Goal: Task Accomplishment & Management: Manage account settings

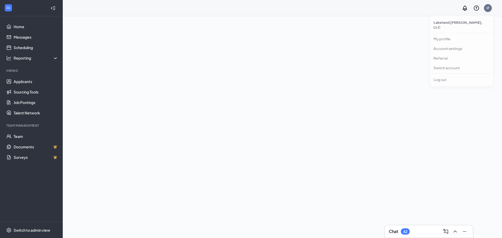
click at [489, 10] on div "JF" at bounding box center [488, 8] width 8 height 8
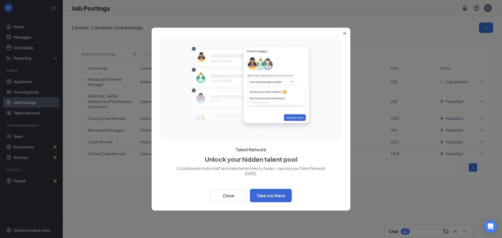
click at [236, 189] on div "Back Close Take me there" at bounding box center [251, 194] width 182 height 15
click at [234, 192] on button "Close" at bounding box center [228, 195] width 37 height 13
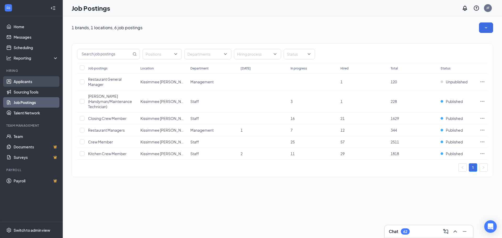
click at [19, 86] on link "Applicants" at bounding box center [36, 81] width 45 height 10
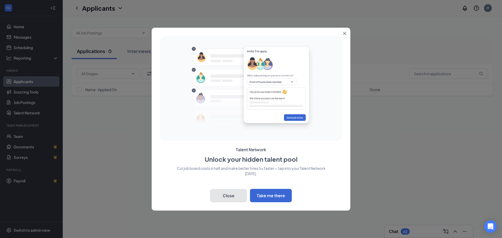
click at [223, 199] on button "Close" at bounding box center [228, 195] width 37 height 13
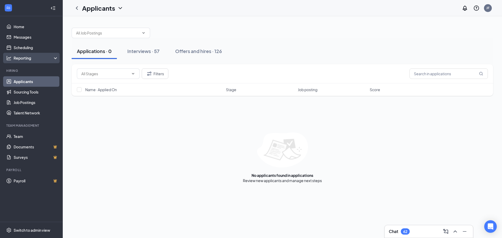
click at [12, 55] on div "Reporting" at bounding box center [31, 58] width 63 height 10
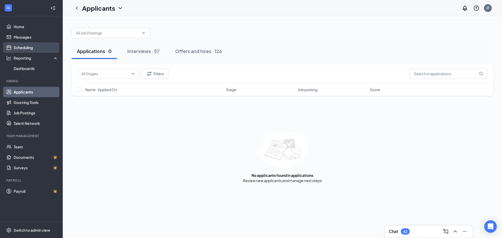
click at [34, 47] on link "Scheduling" at bounding box center [36, 47] width 45 height 10
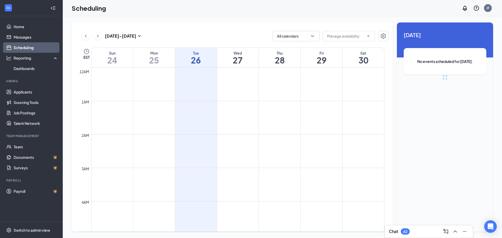
scroll to position [257, 0]
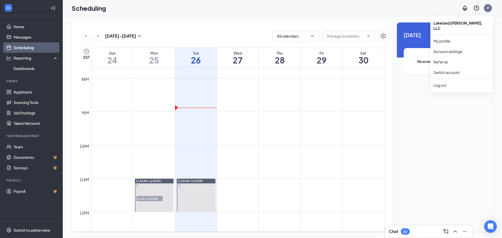
click at [488, 13] on div "JF" at bounding box center [488, 8] width 10 height 10
click at [447, 70] on link "Switch account" at bounding box center [447, 72] width 26 height 5
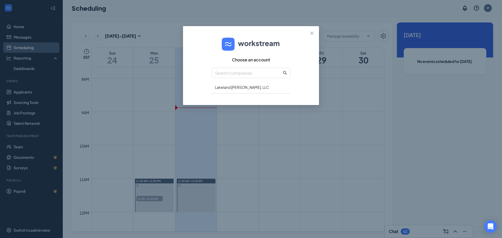
click at [417, 31] on div "Choose an account Lakeland [PERSON_NAME], LLC" at bounding box center [251, 119] width 502 height 238
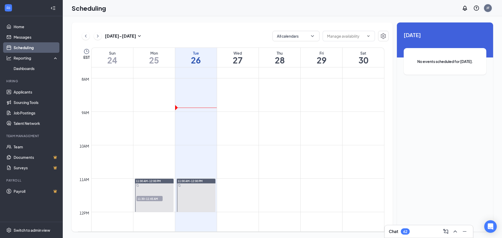
click at [487, 10] on div "JF" at bounding box center [488, 8] width 3 height 4
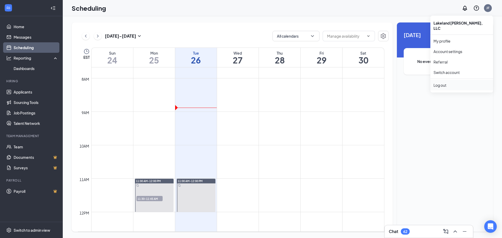
click at [440, 83] on div "Log out" at bounding box center [462, 85] width 57 height 5
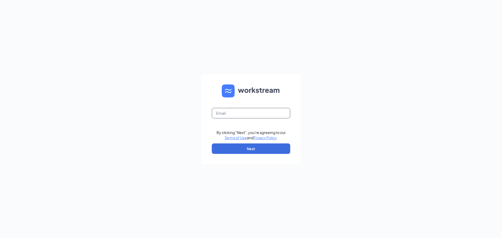
click at [229, 118] on input "text" at bounding box center [251, 113] width 78 height 10
